Goal: Task Accomplishment & Management: Manage account settings

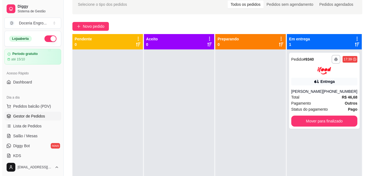
scroll to position [27, 0]
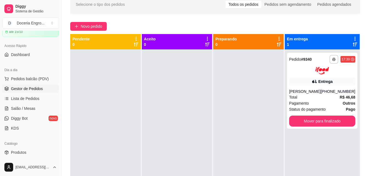
click at [30, 76] on span "Pedidos balcão (PDV)" at bounding box center [30, 78] width 38 height 5
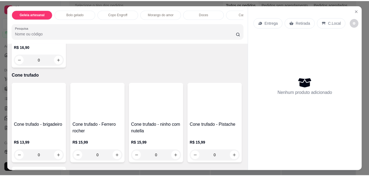
scroll to position [1020, 0]
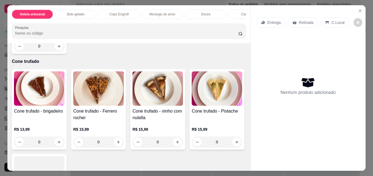
type input "1"
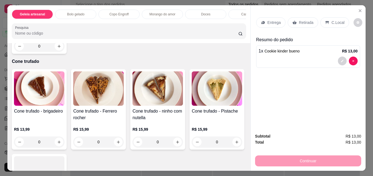
type input "1"
click at [304, 21] on p "Retirada" at bounding box center [306, 22] width 15 height 5
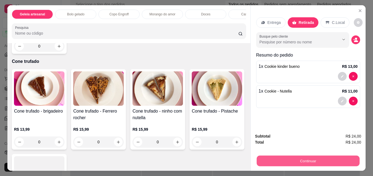
click at [285, 158] on button "Continuar" at bounding box center [308, 160] width 103 height 11
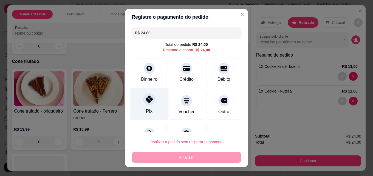
click at [150, 102] on div at bounding box center [149, 99] width 12 height 12
type input "R$ 0,00"
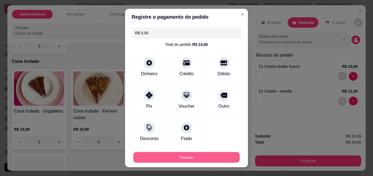
click at [175, 158] on button "Finalizar" at bounding box center [186, 157] width 106 height 11
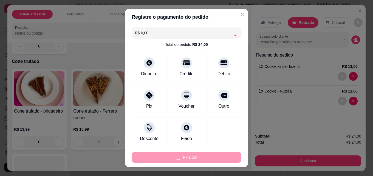
type input "0"
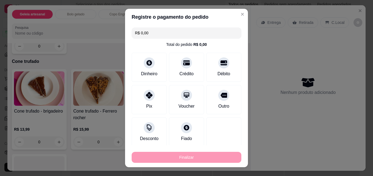
type input "-R$ 24,00"
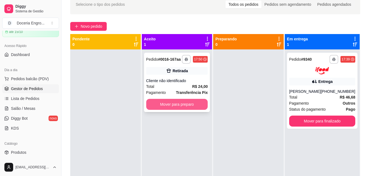
click at [161, 104] on button "Mover para preparo" at bounding box center [177, 104] width 62 height 11
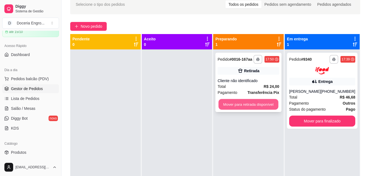
click at [238, 108] on button "Mover para retirada disponível" at bounding box center [248, 104] width 60 height 11
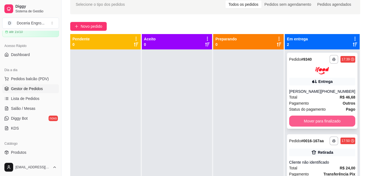
click at [321, 120] on button "Mover para finalizado" at bounding box center [322, 120] width 66 height 11
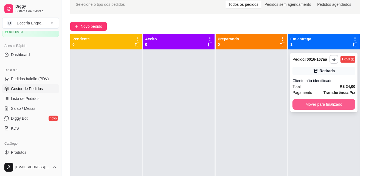
click at [309, 105] on button "Mover para finalizado" at bounding box center [323, 104] width 63 height 11
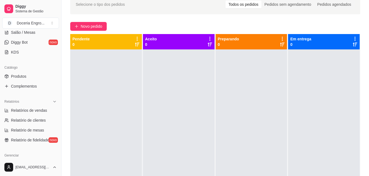
scroll to position [110, 0]
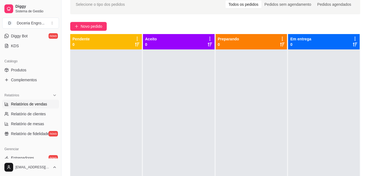
click at [35, 104] on span "Relatórios de vendas" at bounding box center [29, 103] width 36 height 5
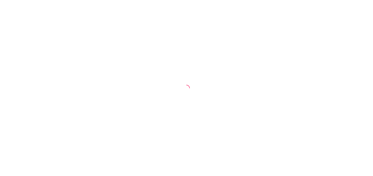
select select "ALL"
select select "0"
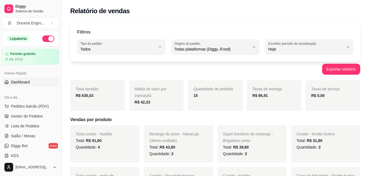
click at [15, 81] on span "Dashboard" at bounding box center [20, 81] width 19 height 5
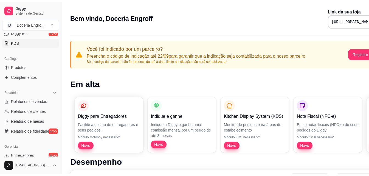
scroll to position [137, 0]
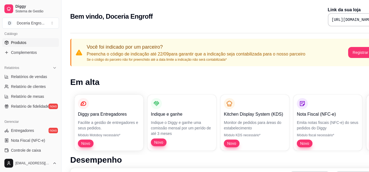
click at [23, 42] on span "Produtos" at bounding box center [18, 42] width 15 height 5
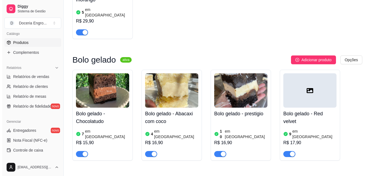
scroll to position [137, 0]
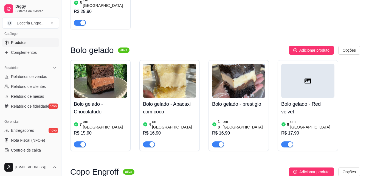
click at [238, 130] on div "R$ 16,90" at bounding box center [238, 133] width 53 height 7
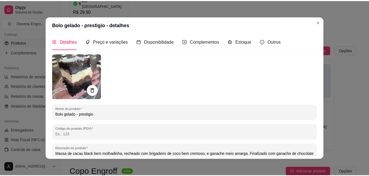
scroll to position [0, 0]
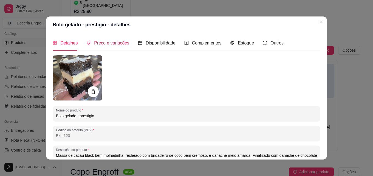
click at [97, 44] on span "Preço e variações" at bounding box center [111, 43] width 35 height 5
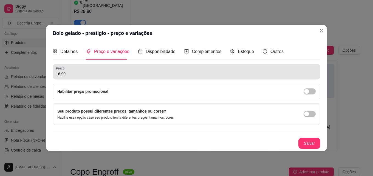
click at [75, 72] on input "16,90" at bounding box center [186, 73] width 261 height 5
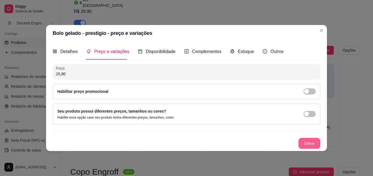
type input "15,90"
click at [307, 142] on button "Salvar" at bounding box center [308, 143] width 21 height 11
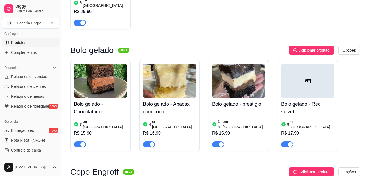
click at [157, 130] on div "R$ 16,90" at bounding box center [169, 133] width 53 height 7
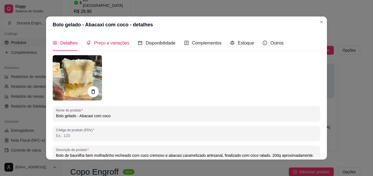
click at [107, 45] on span "Preço e variações" at bounding box center [111, 43] width 35 height 5
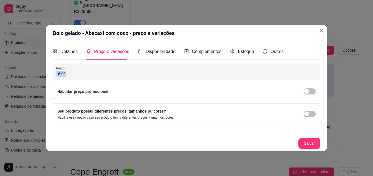
drag, startPoint x: 76, startPoint y: 76, endPoint x: 28, endPoint y: 84, distance: 48.3
click at [28, 84] on div "Bolo gelado - Abacaxi com coco - preço e variações Detalhes Preço e variações D…" at bounding box center [186, 88] width 373 height 176
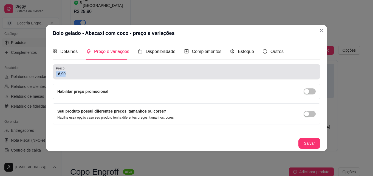
click at [76, 72] on input "16,90" at bounding box center [186, 73] width 261 height 5
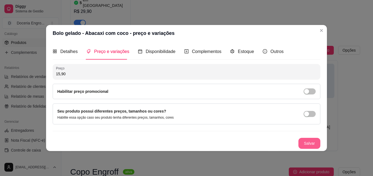
type input "15,90"
click at [310, 145] on button "Salvar" at bounding box center [309, 143] width 22 height 11
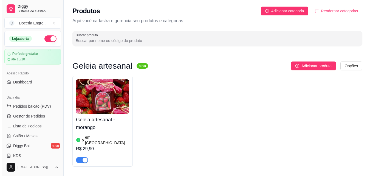
scroll to position [110, 0]
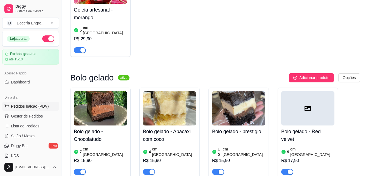
click at [32, 105] on span "Pedidos balcão (PDV)" at bounding box center [30, 105] width 38 height 5
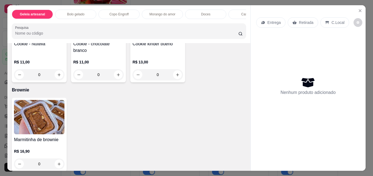
scroll to position [912, 0]
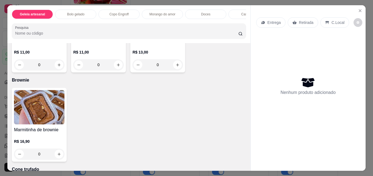
type input "1"
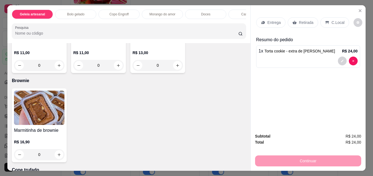
click at [299, 21] on p "Retirada" at bounding box center [306, 22] width 15 height 5
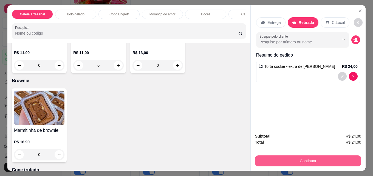
click at [305, 156] on button "Continuar" at bounding box center [308, 160] width 106 height 11
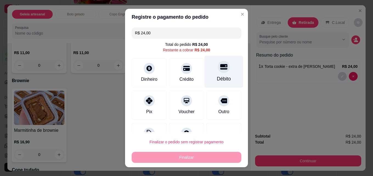
click at [217, 73] on div "Débito" at bounding box center [223, 72] width 39 height 32
type input "R$ 0,00"
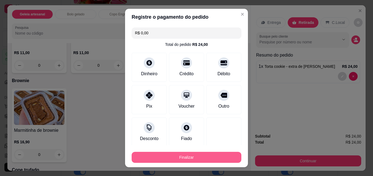
click at [183, 157] on button "Finalizar" at bounding box center [187, 157] width 110 height 11
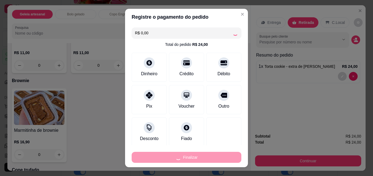
type input "0"
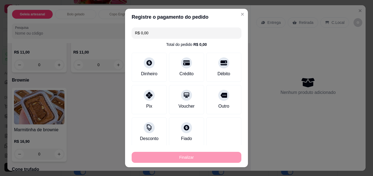
type input "-R$ 24,00"
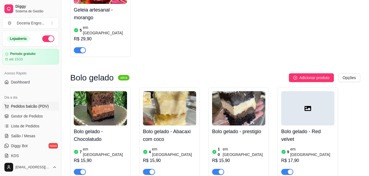
click at [38, 103] on button "Pedidos balcão (PDV)" at bounding box center [30, 106] width 57 height 9
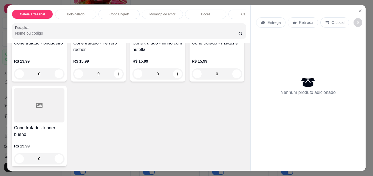
scroll to position [778, 0]
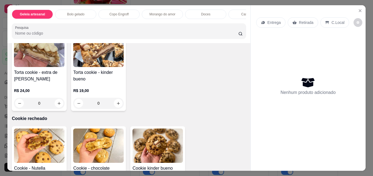
click at [163, 12] on p "Morango do amor" at bounding box center [162, 14] width 26 height 4
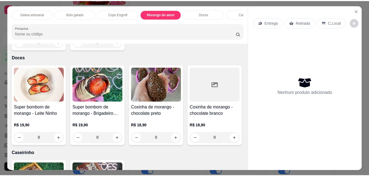
scroll to position [14, 0]
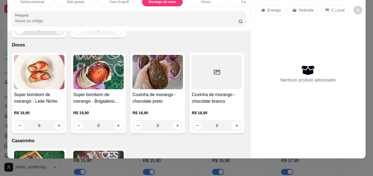
click at [57, 32] on icon "increase-product-quantity" at bounding box center [59, 30] width 4 height 4
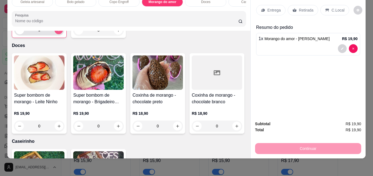
click at [57, 32] on icon "increase-product-quantity" at bounding box center [59, 30] width 4 height 4
type input "2"
click at [300, 7] on p "Retirada" at bounding box center [306, 9] width 15 height 5
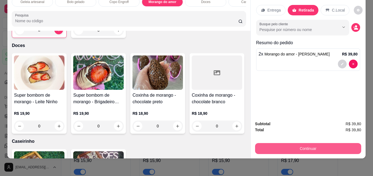
click at [303, 144] on button "Continuar" at bounding box center [308, 148] width 106 height 11
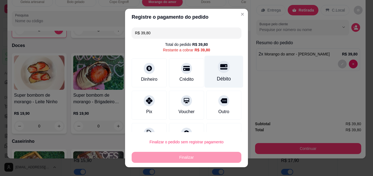
click at [219, 73] on div "Débito" at bounding box center [223, 72] width 39 height 32
type input "R$ 0,00"
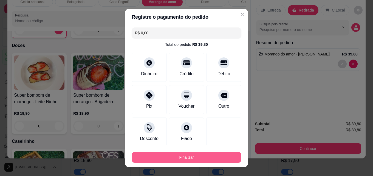
click at [186, 155] on button "Finalizar" at bounding box center [187, 157] width 110 height 11
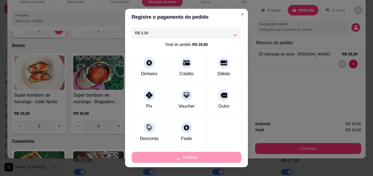
click at [186, 155] on div "Finalizar" at bounding box center [187, 157] width 110 height 11
type input "0"
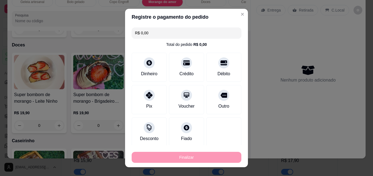
type input "-R$ 39,80"
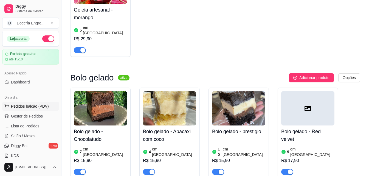
click at [32, 107] on span "Pedidos balcão (PDV)" at bounding box center [30, 105] width 38 height 5
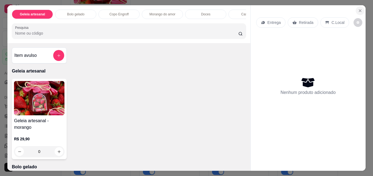
click at [358, 8] on icon "Close" at bounding box center [360, 10] width 4 height 4
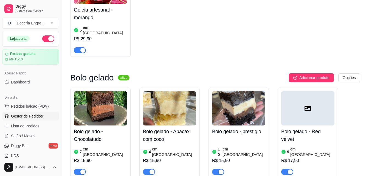
click at [38, 118] on span "Gestor de Pedidos" at bounding box center [27, 115] width 32 height 5
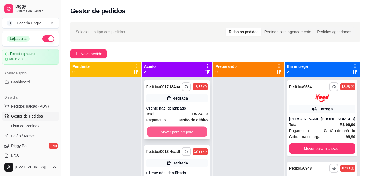
click at [193, 130] on button "Mover para preparo" at bounding box center [177, 131] width 60 height 11
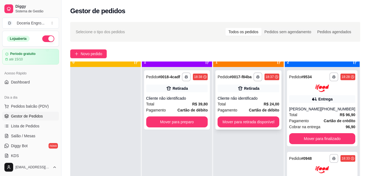
scroll to position [15, 0]
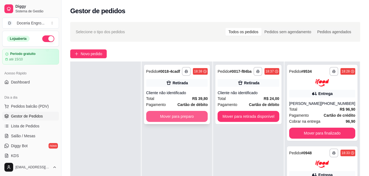
click at [188, 121] on button "Mover para preparo" at bounding box center [177, 116] width 62 height 11
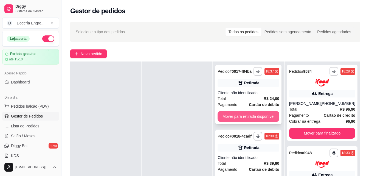
click at [249, 117] on button "Mover para retirada disponível" at bounding box center [248, 116] width 62 height 11
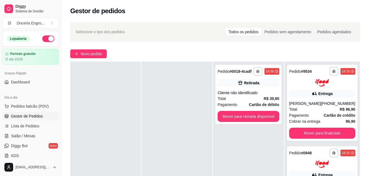
scroll to position [55, 0]
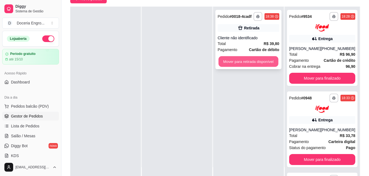
click at [256, 59] on button "Mover para retirada disponível" at bounding box center [248, 61] width 60 height 11
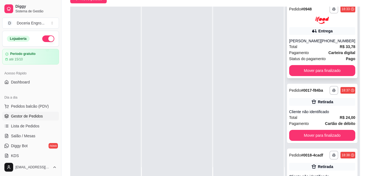
scroll to position [110, 0]
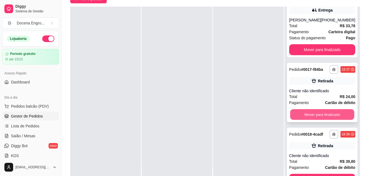
click at [325, 116] on button "Mover para finalizado" at bounding box center [322, 114] width 64 height 11
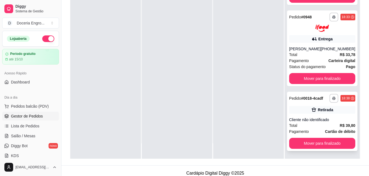
scroll to position [84, 0]
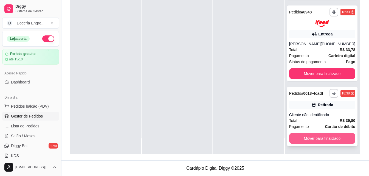
click at [323, 138] on button "Mover para finalizado" at bounding box center [322, 138] width 66 height 11
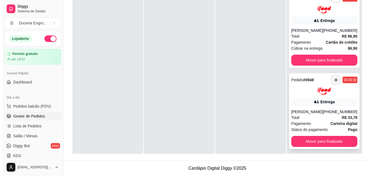
scroll to position [0, 0]
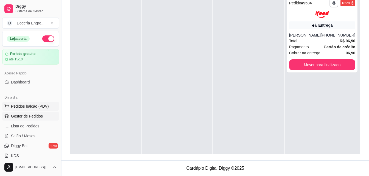
click at [44, 104] on span "Pedidos balcão (PDV)" at bounding box center [30, 105] width 38 height 5
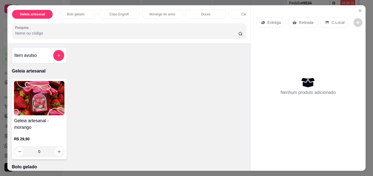
click at [173, 15] on div "Morango do amor" at bounding box center [162, 14] width 41 height 9
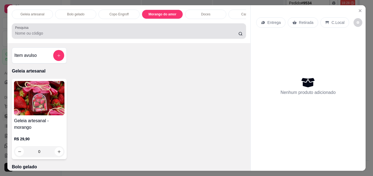
scroll to position [14, 0]
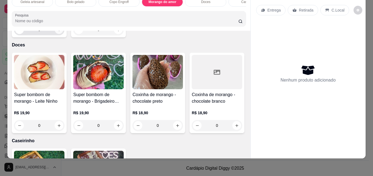
click at [55, 34] on button "increase-product-quantity" at bounding box center [59, 29] width 8 height 8
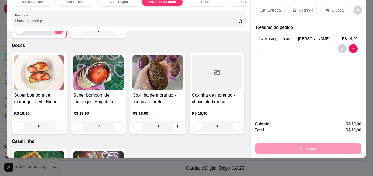
click at [57, 32] on icon "increase-product-quantity" at bounding box center [59, 30] width 4 height 4
type input "2"
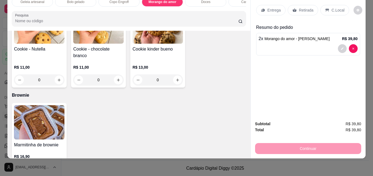
scroll to position [858, 0]
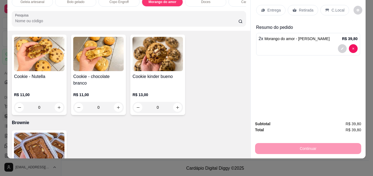
type input "1"
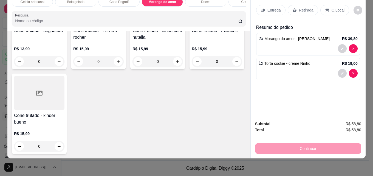
scroll to position [1263, 0]
click at [232, 66] on button "increase-product-quantity" at bounding box center [236, 61] width 8 height 8
type input "1"
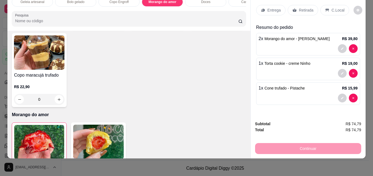
scroll to position [303, 0]
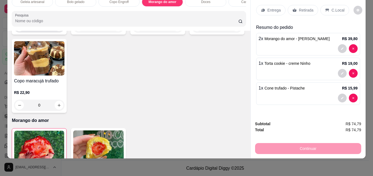
click at [58, 29] on icon "increase-product-quantity" at bounding box center [59, 27] width 4 height 4
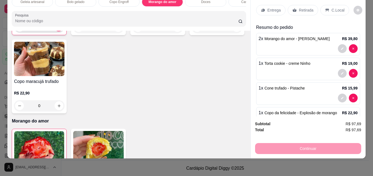
click at [58, 29] on icon "increase-product-quantity" at bounding box center [59, 27] width 4 height 4
type input "2"
click at [176, 29] on icon "increase-product-quantity" at bounding box center [177, 27] width 3 height 3
type input "1"
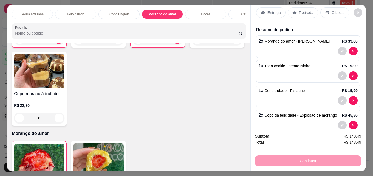
scroll to position [0, 0]
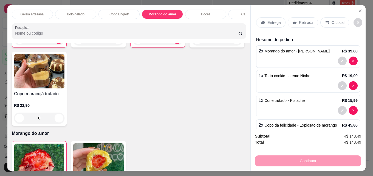
click at [299, 22] on p "Retirada" at bounding box center [306, 22] width 15 height 5
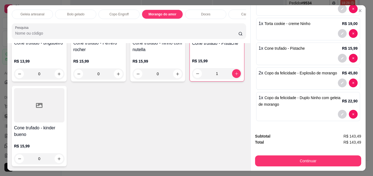
scroll to position [1263, 0]
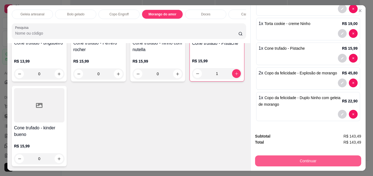
click at [316, 160] on button "Continuar" at bounding box center [308, 160] width 106 height 11
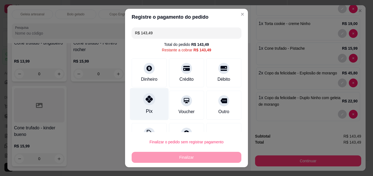
click at [146, 98] on icon at bounding box center [149, 98] width 7 height 7
type input "R$ 0,00"
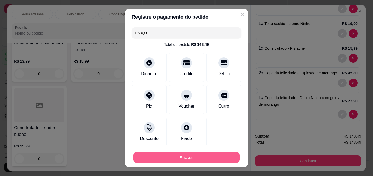
click at [189, 159] on button "Finalizar" at bounding box center [186, 157] width 106 height 11
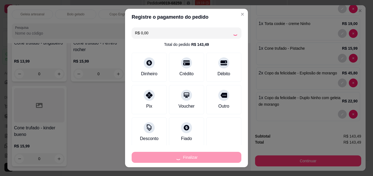
type input "0"
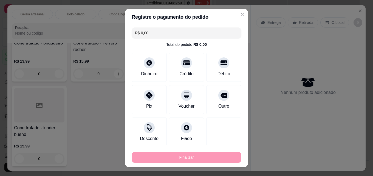
type input "-R$ 143,49"
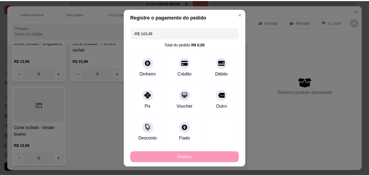
scroll to position [0, 0]
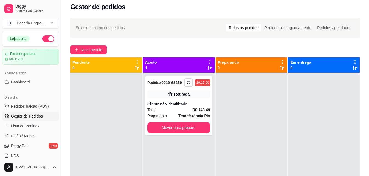
scroll to position [1, 0]
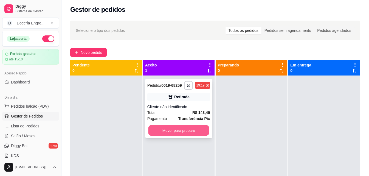
click at [174, 129] on button "Mover para preparo" at bounding box center [178, 130] width 61 height 11
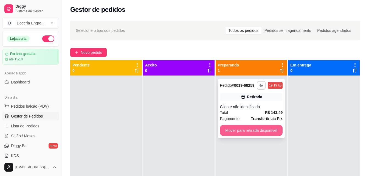
click at [240, 134] on button "Mover para retirada disponível" at bounding box center [251, 130] width 63 height 11
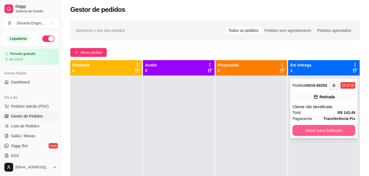
click at [318, 130] on button "Mover para finalizado" at bounding box center [323, 130] width 63 height 11
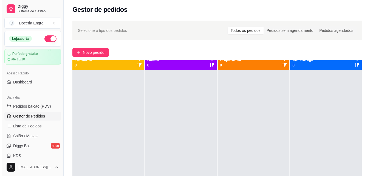
scroll to position [0, 0]
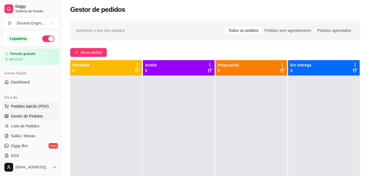
click at [25, 108] on span "Pedidos balcão (PDV)" at bounding box center [30, 105] width 38 height 5
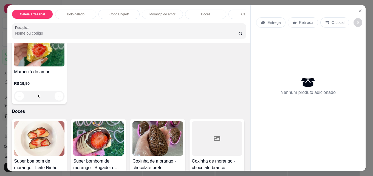
scroll to position [360, 0]
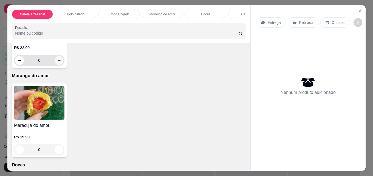
click at [63, 65] on button "increase-product-quantity" at bounding box center [59, 60] width 9 height 9
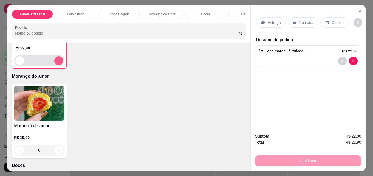
type input "1"
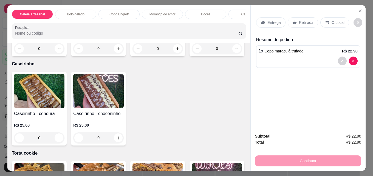
scroll to position [634, 0]
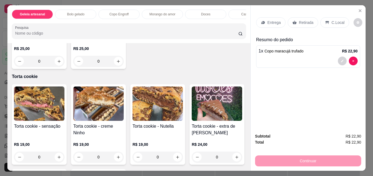
type input "1"
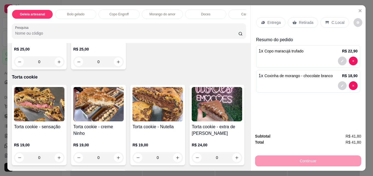
click at [302, 20] on p "Retirada" at bounding box center [306, 22] width 15 height 5
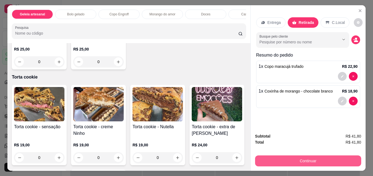
click at [295, 157] on button "Continuar" at bounding box center [308, 160] width 106 height 11
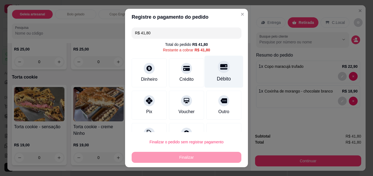
click at [218, 72] on div at bounding box center [224, 67] width 12 height 12
type input "R$ 0,00"
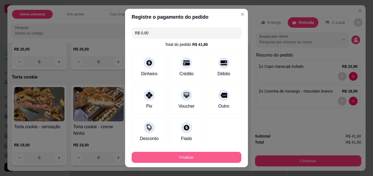
click at [191, 155] on button "Finalizar" at bounding box center [187, 157] width 110 height 11
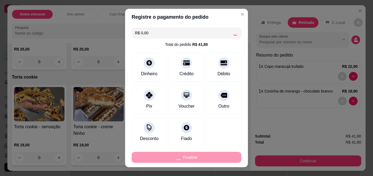
type input "0"
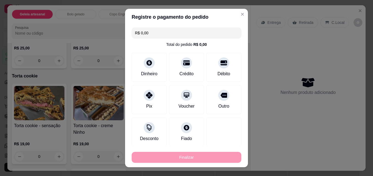
type input "-R$ 41,80"
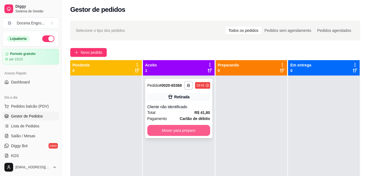
click at [185, 131] on button "Mover para preparo" at bounding box center [178, 130] width 63 height 11
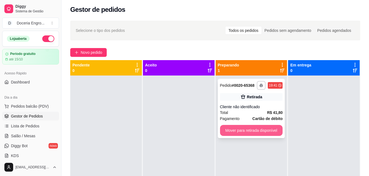
click at [248, 134] on button "Mover para retirada disponível" at bounding box center [251, 130] width 63 height 11
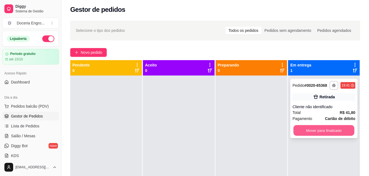
click at [325, 129] on button "Mover para finalizado" at bounding box center [323, 130] width 61 height 11
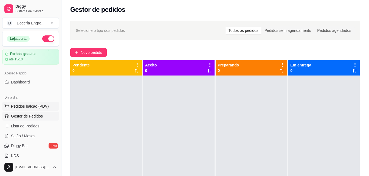
click at [21, 103] on button "Pedidos balcão (PDV)" at bounding box center [30, 106] width 57 height 9
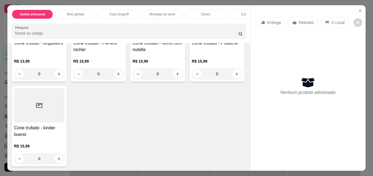
scroll to position [1235, 0]
click at [175, 76] on icon "increase-product-quantity" at bounding box center [177, 74] width 4 height 4
type input "1"
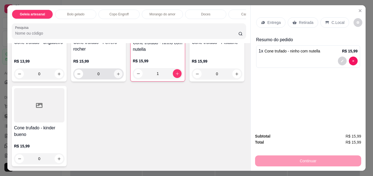
click at [115, 78] on button "increase-product-quantity" at bounding box center [118, 74] width 8 height 8
type input "1"
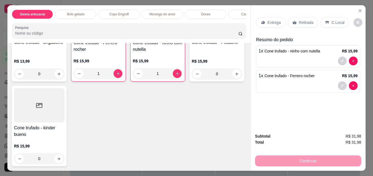
scroll to position [1256, 0]
click at [61, 157] on icon "increase-product-quantity" at bounding box center [59, 158] width 3 height 3
type input "1"
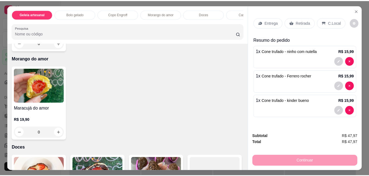
scroll to position [384, 0]
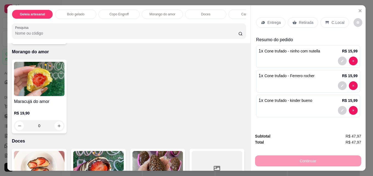
click at [63, 41] on button "increase-product-quantity" at bounding box center [59, 36] width 8 height 8
type input "1"
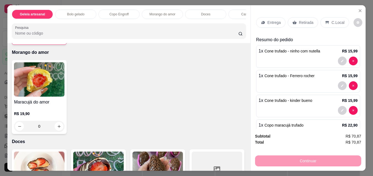
click at [307, 20] on p "Retirada" at bounding box center [306, 22] width 15 height 5
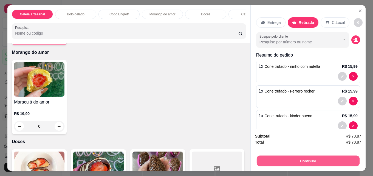
click at [305, 156] on button "Continuar" at bounding box center [308, 160] width 103 height 11
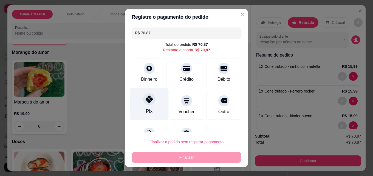
click at [144, 103] on div at bounding box center [149, 99] width 12 height 12
type input "R$ 0,00"
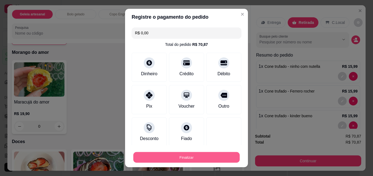
click at [157, 155] on button "Finalizar" at bounding box center [186, 157] width 106 height 11
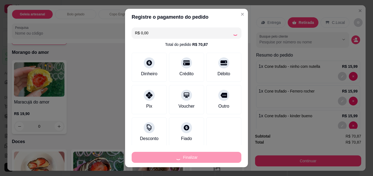
type input "0"
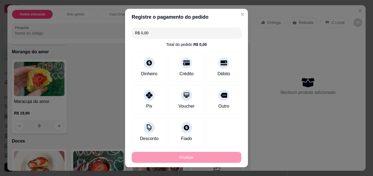
type input "-R$ 70,87"
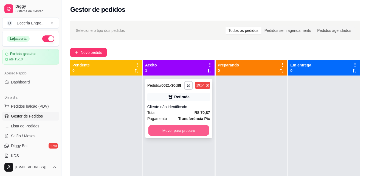
click at [190, 128] on button "Mover para preparo" at bounding box center [178, 130] width 61 height 11
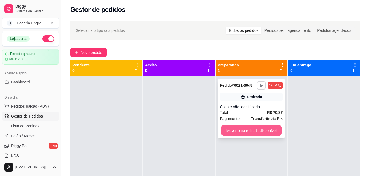
click at [240, 131] on button "Mover para retirada disponível" at bounding box center [251, 130] width 61 height 11
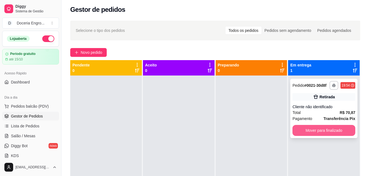
click at [319, 133] on button "Mover para finalizado" at bounding box center [323, 130] width 63 height 11
